Goal: Find specific page/section: Find specific page/section

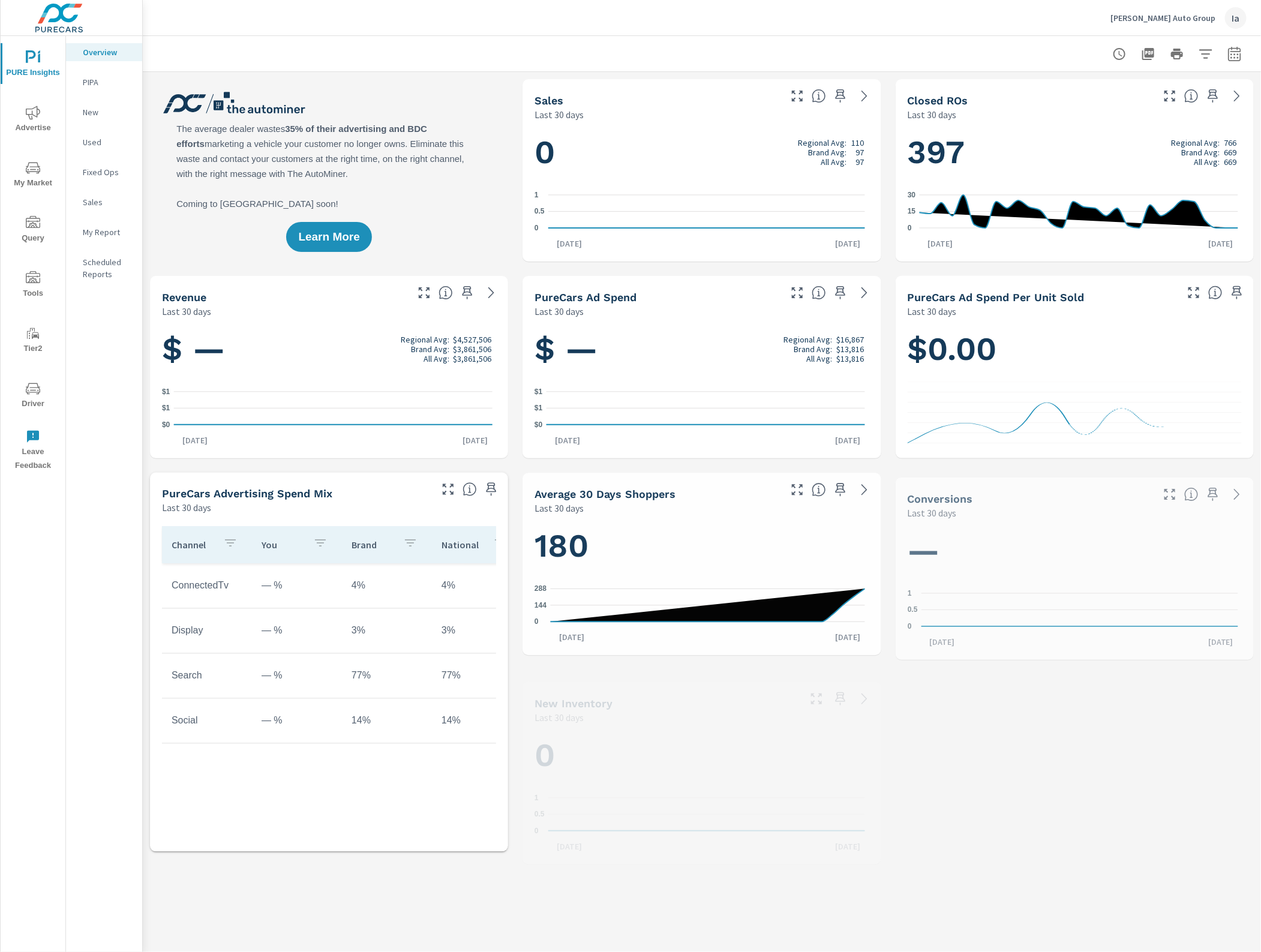
scroll to position [1, 0]
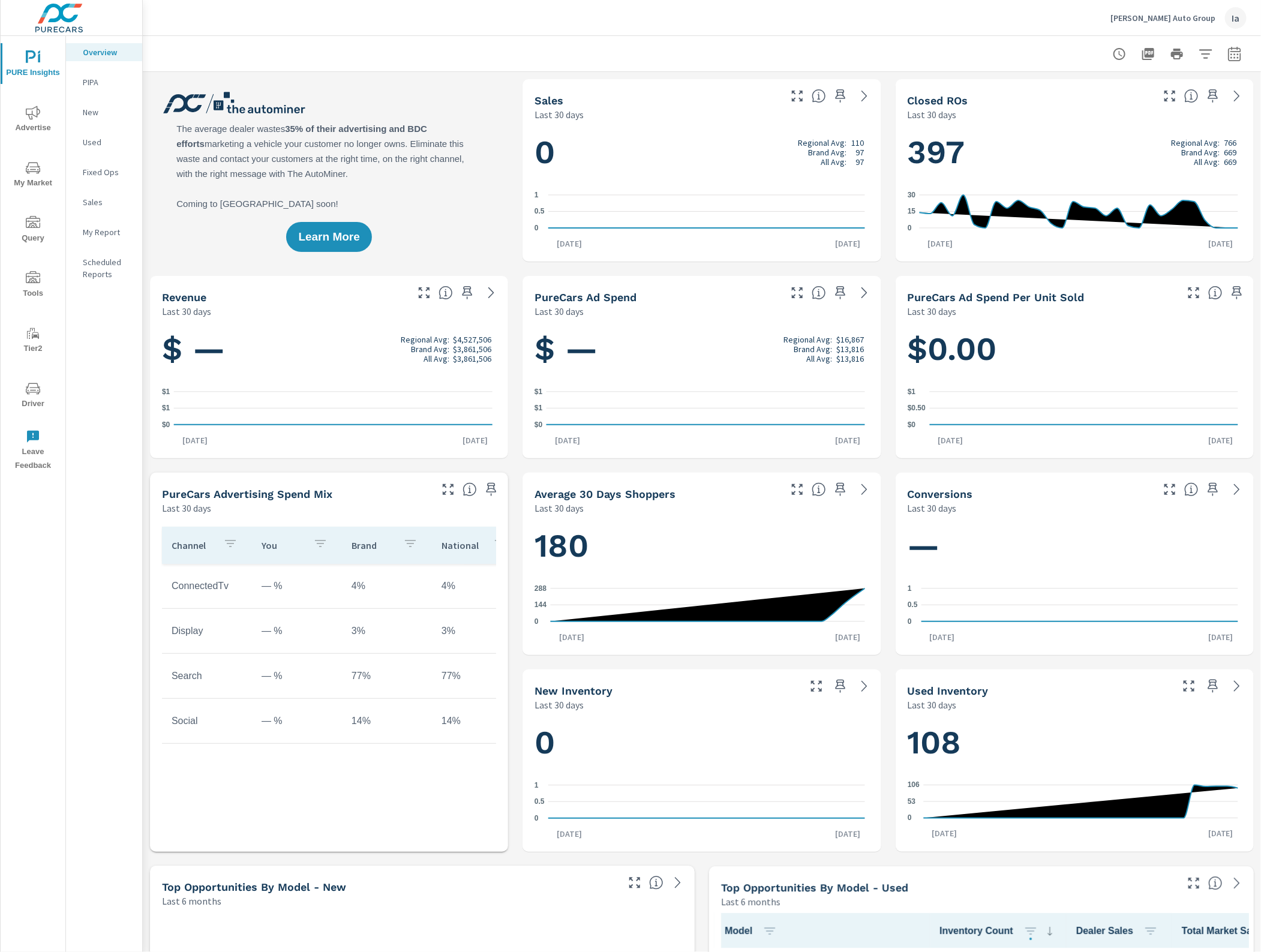
click at [31, 387] on icon "nav menu" at bounding box center [33, 389] width 15 height 12
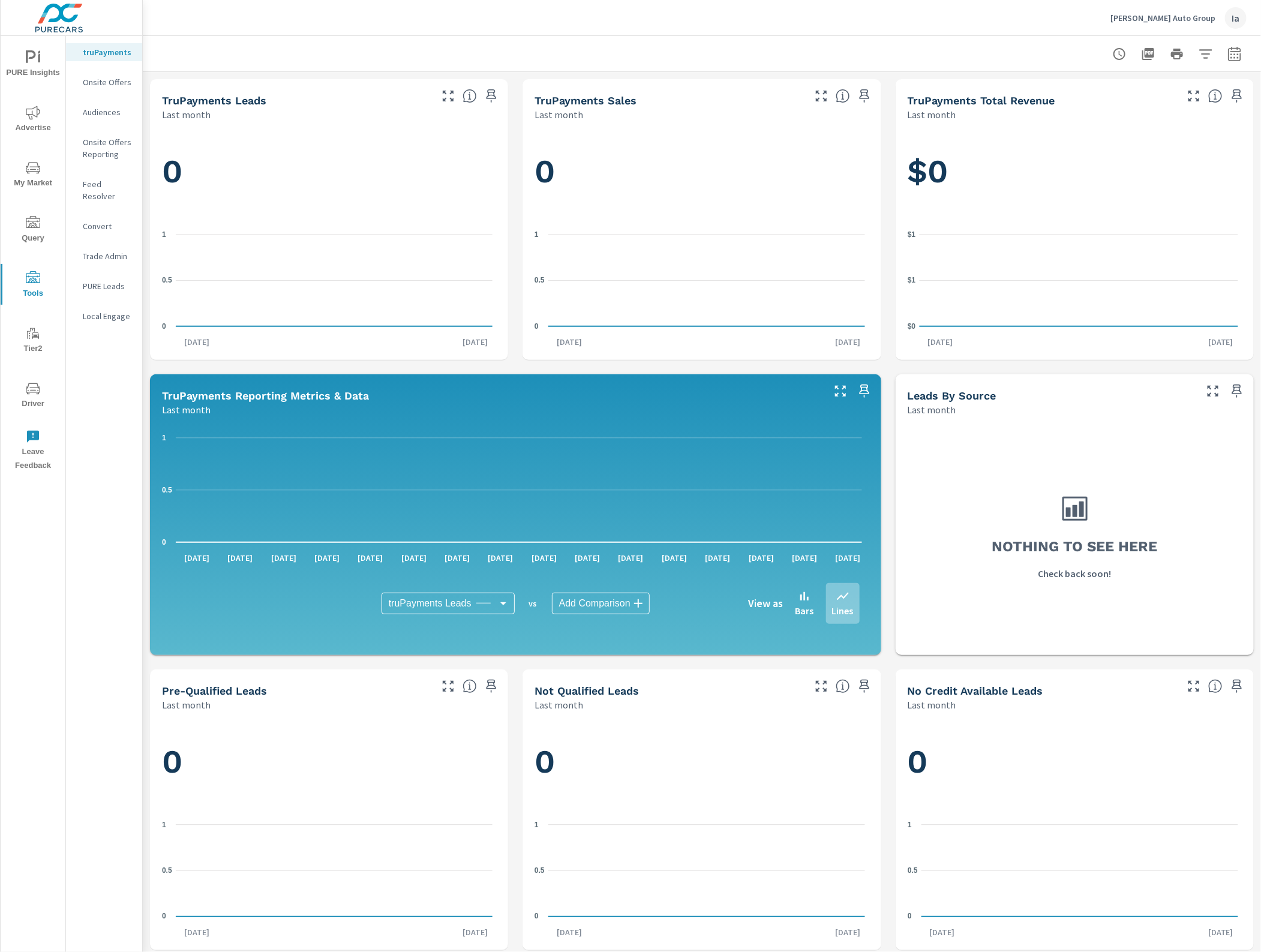
click at [107, 187] on p "Feed Resolver" at bounding box center [107, 190] width 50 height 24
